Goal: Find specific page/section: Find specific page/section

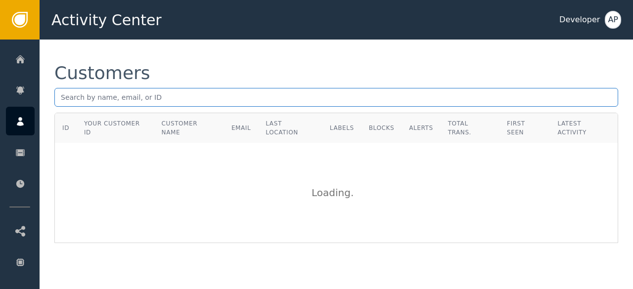
click at [60, 100] on input "text" at bounding box center [336, 97] width 564 height 19
paste input "[EMAIL_ADDRESS][DOMAIN_NAME]"
type input "a"
paste input "[EMAIL_ADDRESS][DOMAIN_NAME]"
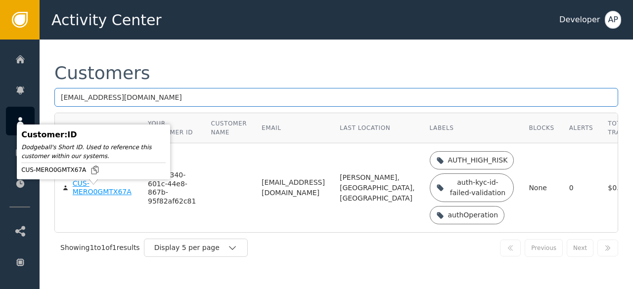
type input "[EMAIL_ADDRESS][DOMAIN_NAME]"
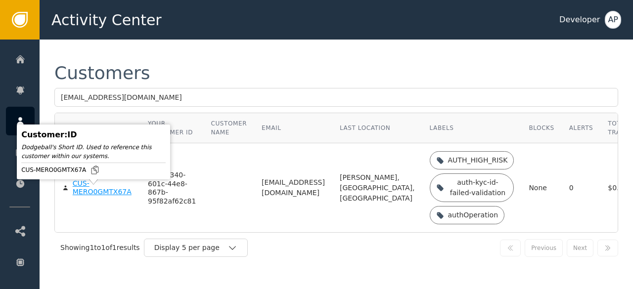
click at [87, 196] on div "CUS-MERO0GMTX67A" at bounding box center [103, 187] width 60 height 17
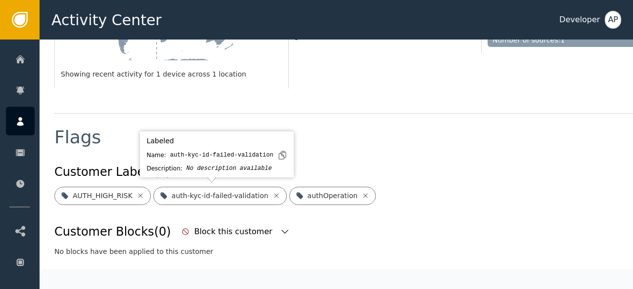
scroll to position [317, 0]
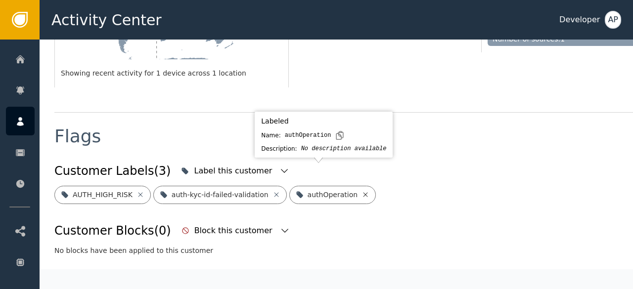
click at [361, 191] on icon at bounding box center [365, 195] width 8 height 8
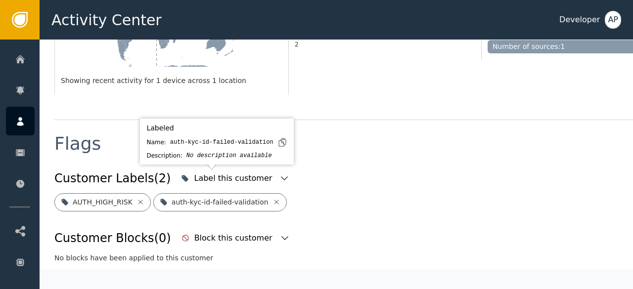
scroll to position [311, 0]
click at [272, 198] on icon at bounding box center [276, 202] width 8 height 8
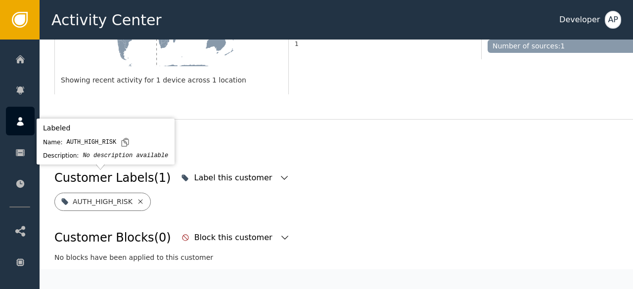
click at [137, 198] on icon at bounding box center [140, 202] width 8 height 8
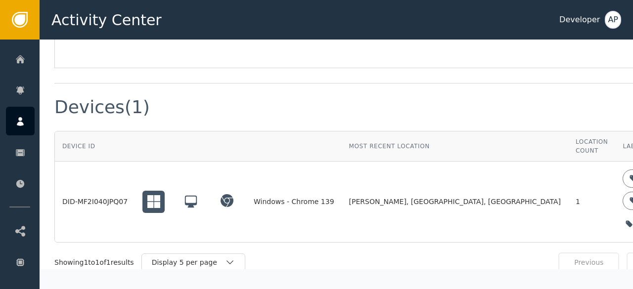
scroll to position [731, 0]
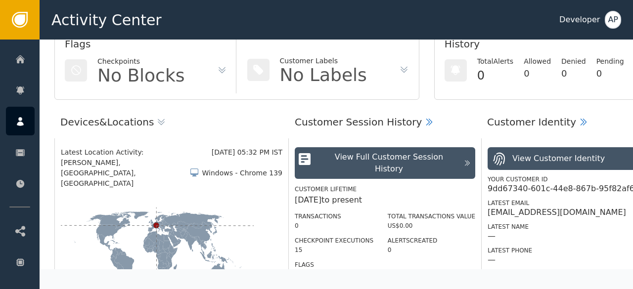
scroll to position [0, 0]
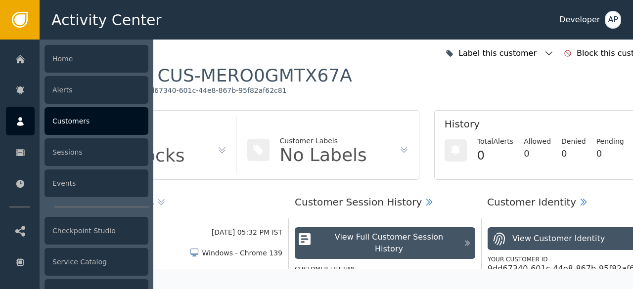
click at [68, 123] on div "Customers" at bounding box center [97, 121] width 104 height 28
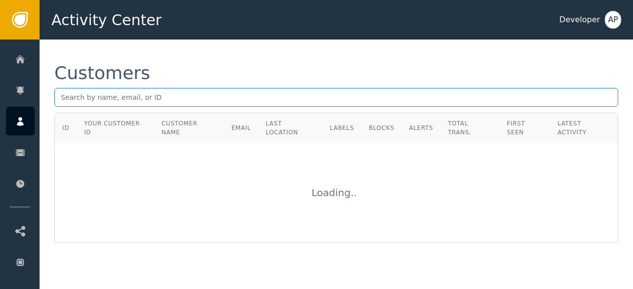
click at [63, 97] on input "text" at bounding box center [336, 97] width 564 height 19
paste input "[PERSON_NAME][EMAIL_ADDRESS][DOMAIN_NAME]"
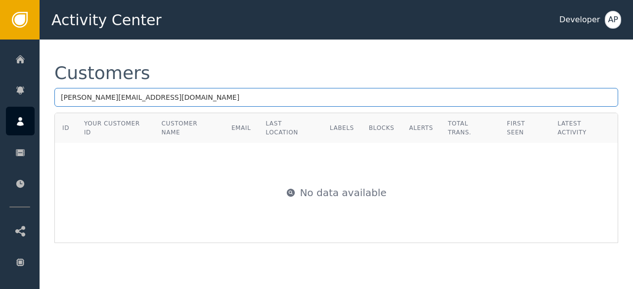
click at [181, 93] on input "[PERSON_NAME][EMAIL_ADDRESS][DOMAIN_NAME]" at bounding box center [336, 97] width 564 height 19
type input "v"
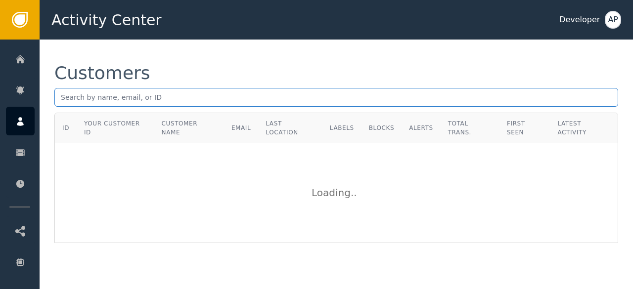
paste input "[EMAIL_ADDRESS][DOMAIN_NAME]"
type input "[EMAIL_ADDRESS][DOMAIN_NAME]"
